Goal: Task Accomplishment & Management: Manage account settings

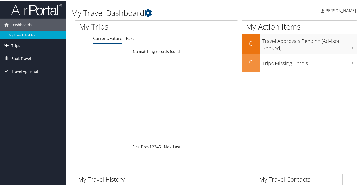
click at [14, 45] on span "Trips" at bounding box center [15, 45] width 9 height 13
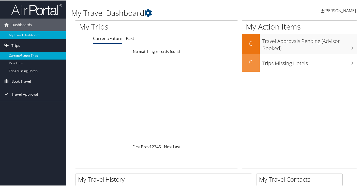
click at [14, 54] on link "Current/Future Trips" at bounding box center [33, 55] width 66 height 8
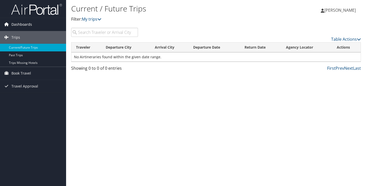
click at [26, 24] on span "Dashboards" at bounding box center [21, 24] width 21 height 13
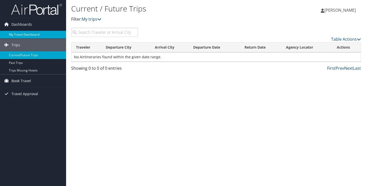
click at [24, 36] on link "My Travel Dashboard" at bounding box center [33, 35] width 66 height 8
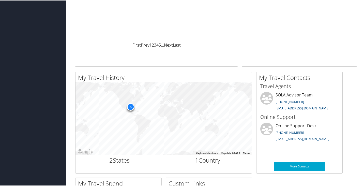
scroll to position [204, 0]
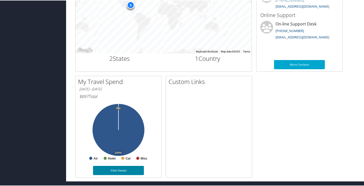
click at [121, 167] on link "View Details" at bounding box center [118, 169] width 51 height 9
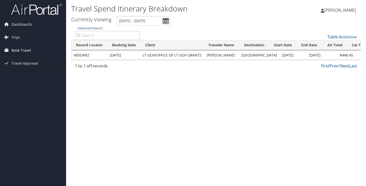
click at [15, 51] on span "Book Travel" at bounding box center [21, 50] width 20 height 13
click at [15, 35] on span "Trips" at bounding box center [15, 37] width 9 height 13
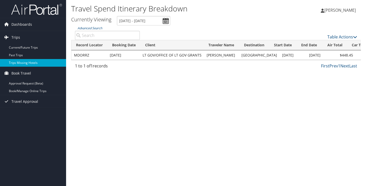
click at [14, 62] on link "Trips Missing Hotels" at bounding box center [33, 63] width 66 height 8
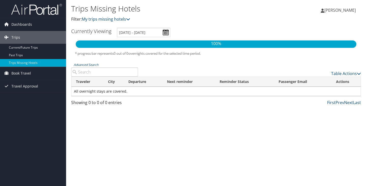
click at [339, 11] on span "[PERSON_NAME]" at bounding box center [341, 10] width 32 height 6
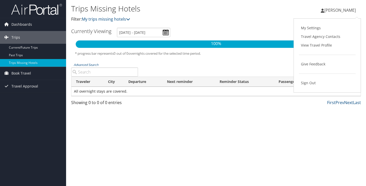
click at [280, 130] on div "Trips Missing Hotels Filter: My trips missing hotels [PERSON_NAME] [PERSON_NAME…" at bounding box center [216, 93] width 300 height 186
